Goal: Task Accomplishment & Management: Manage account settings

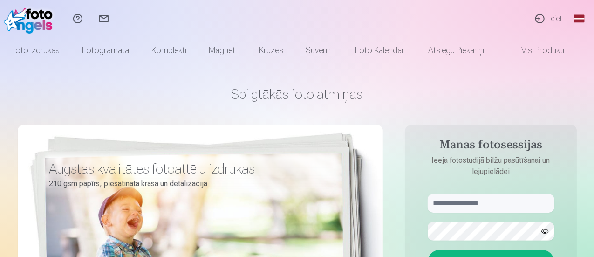
click at [554, 22] on link "Ieiet" at bounding box center [548, 18] width 43 height 37
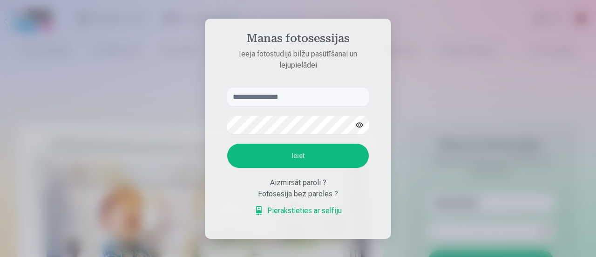
click at [302, 95] on input "text" at bounding box center [298, 97] width 142 height 19
type input "**********"
click at [311, 163] on button "Ieiet" at bounding box center [298, 155] width 142 height 24
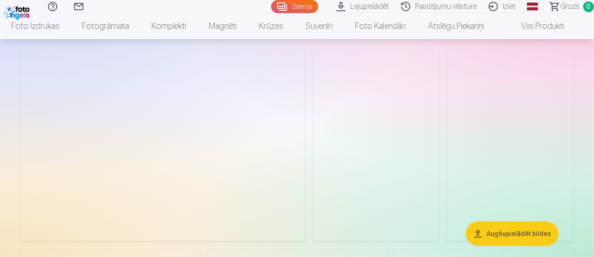
scroll to position [93, 0]
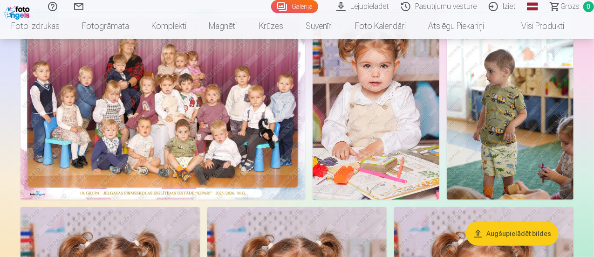
click at [305, 108] on img at bounding box center [162, 104] width 284 height 190
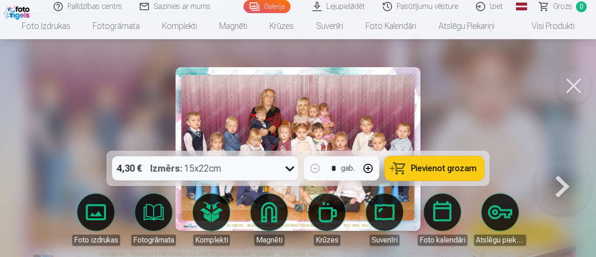
click at [579, 82] on button at bounding box center [573, 85] width 37 height 37
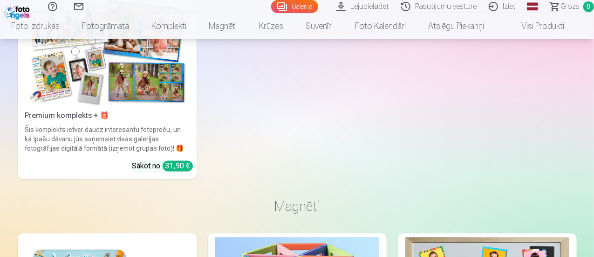
scroll to position [4376, 0]
